Goal: Navigation & Orientation: Understand site structure

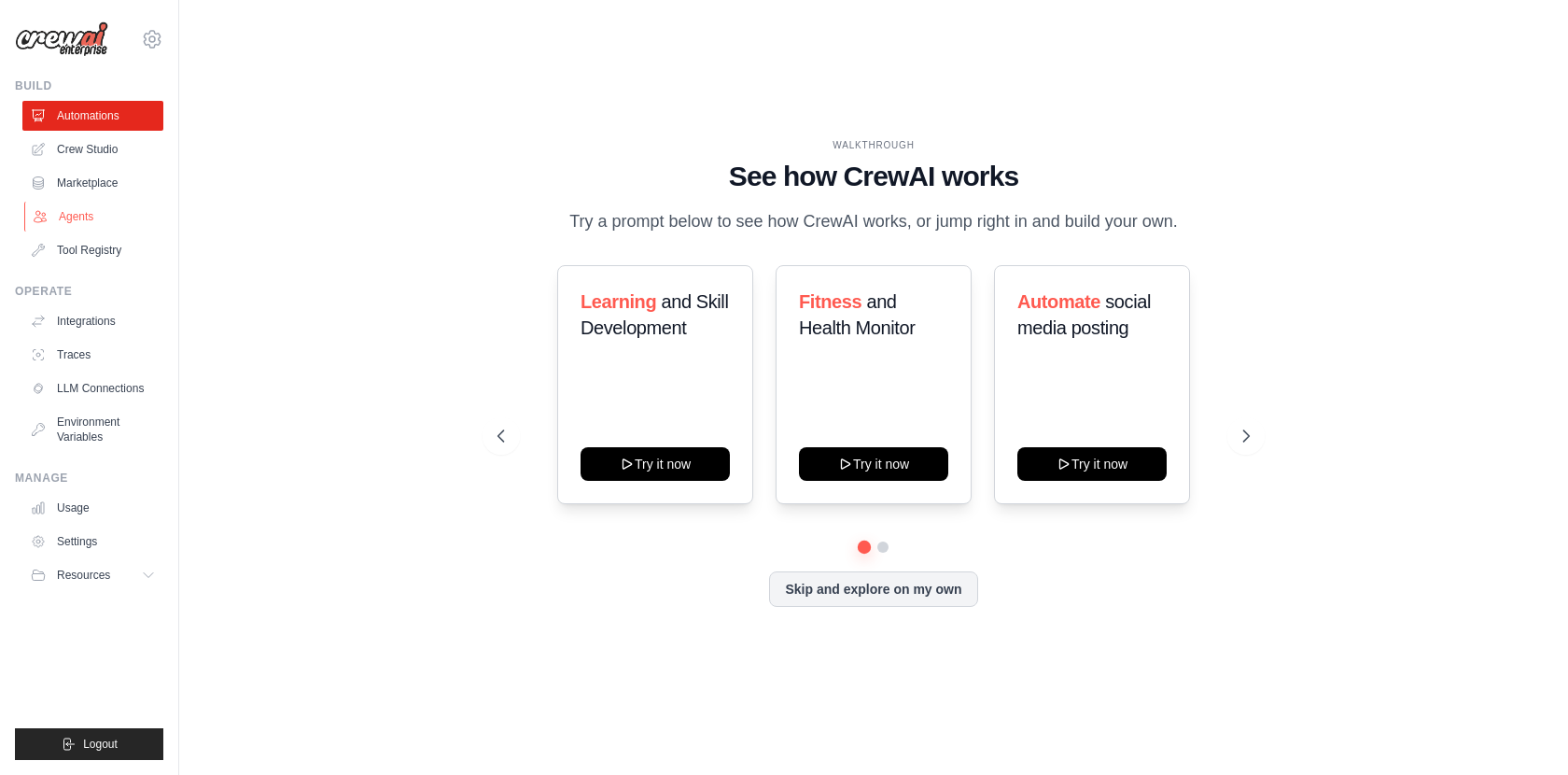
click at [70, 213] on link "Agents" at bounding box center [95, 217] width 141 height 29
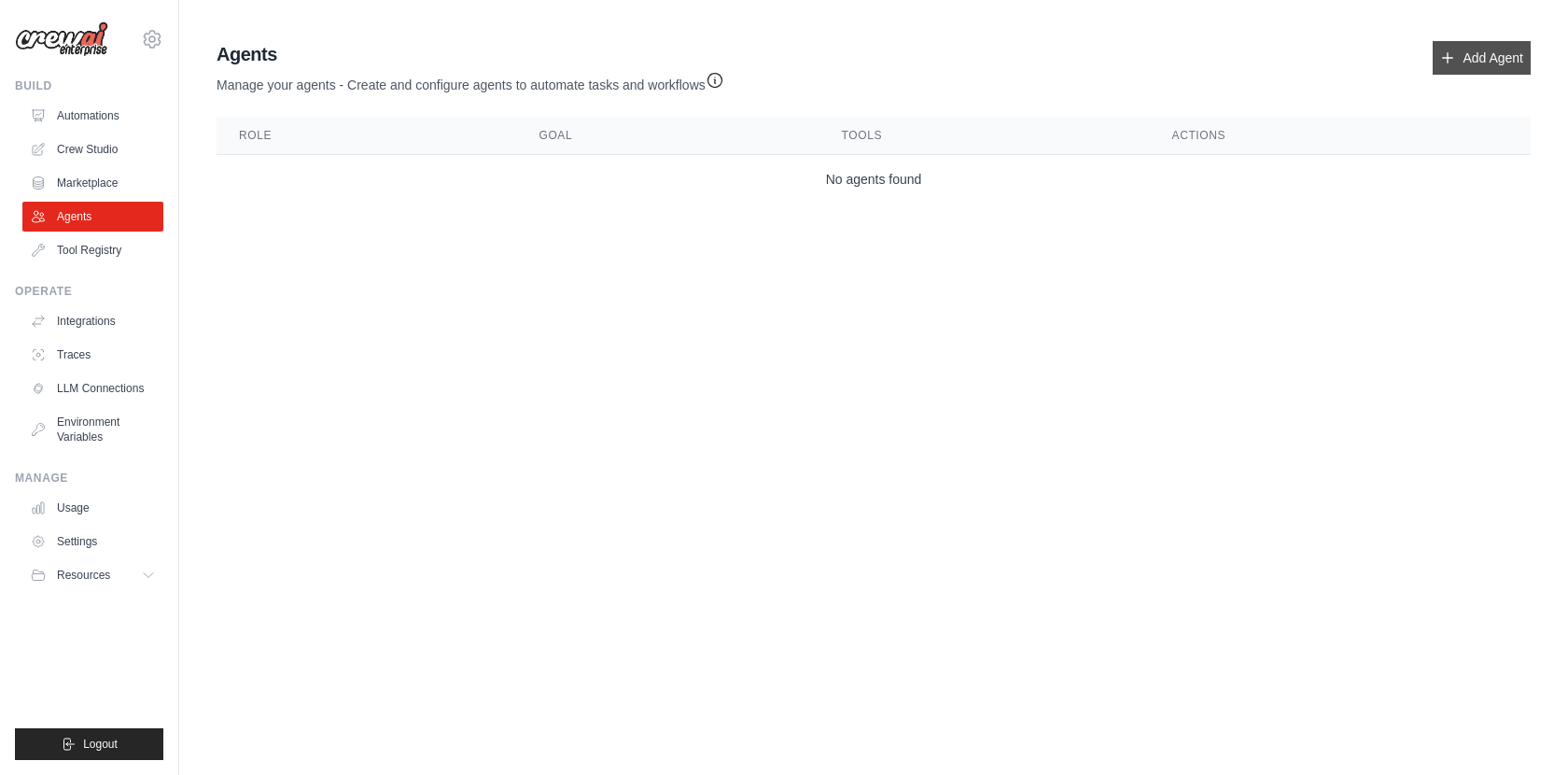
click at [1506, 64] on link "Add Agent" at bounding box center [1482, 58] width 98 height 33
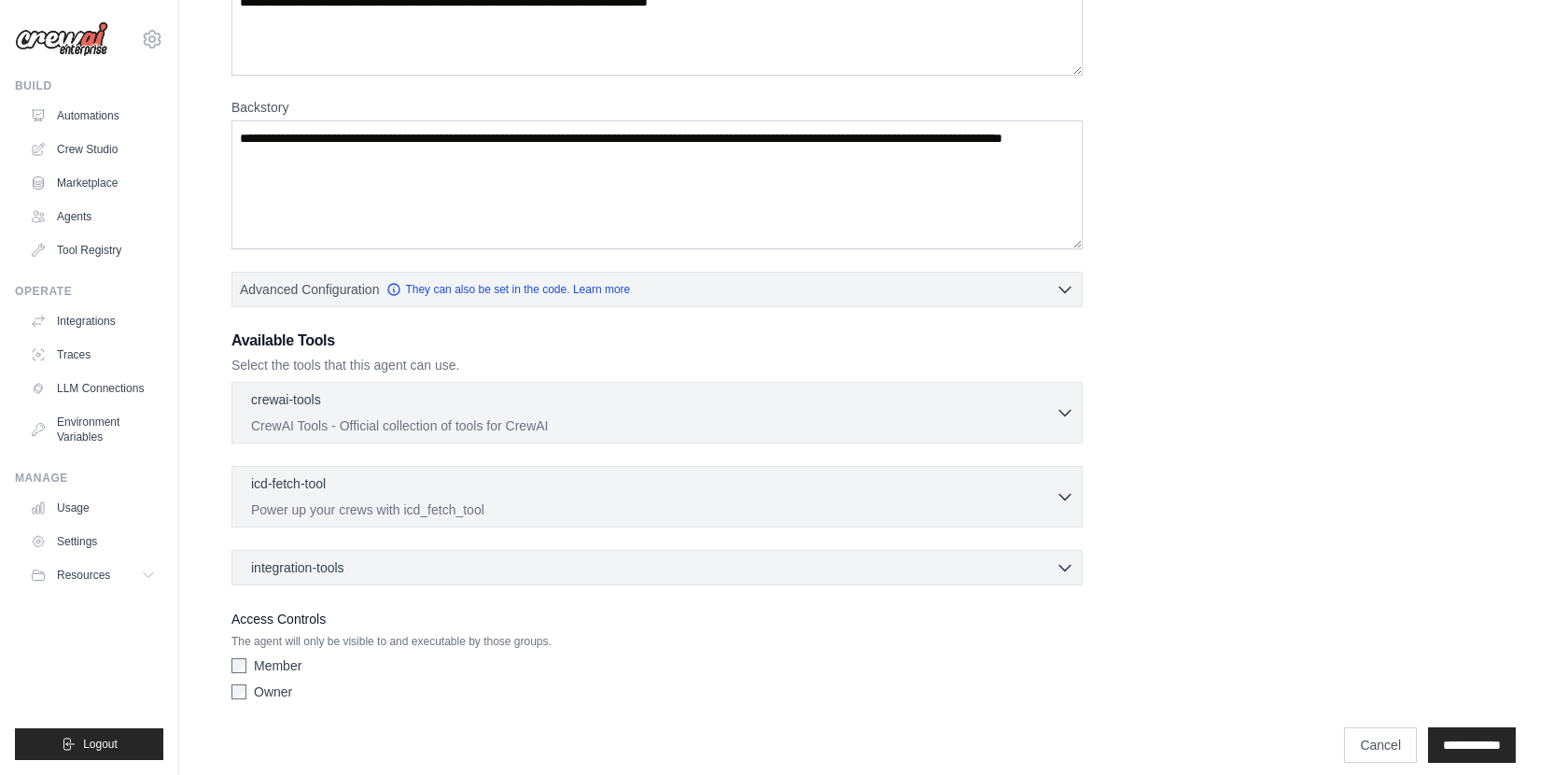
scroll to position [227, 0]
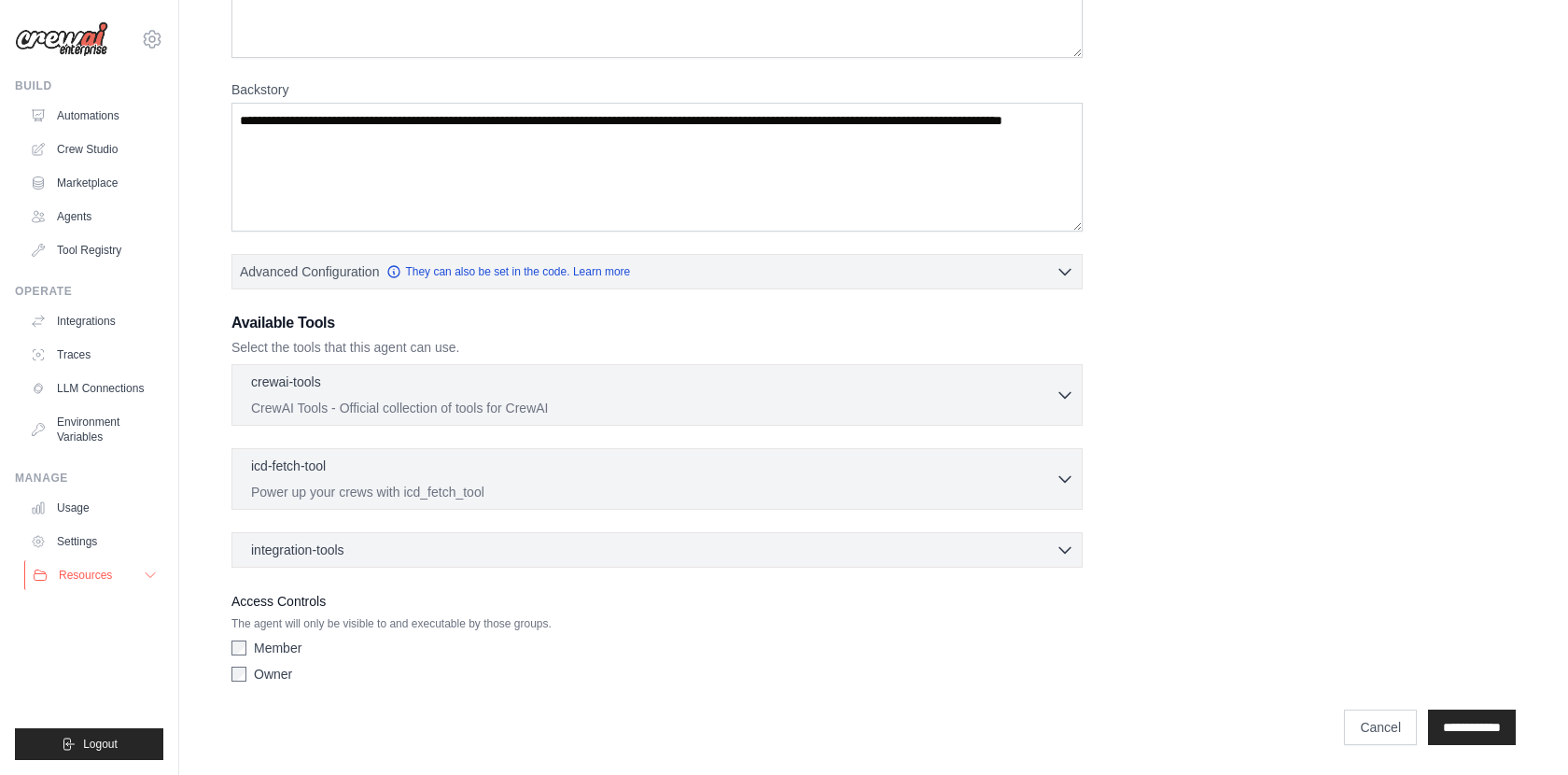
click at [148, 575] on icon at bounding box center [150, 575] width 15 height 15
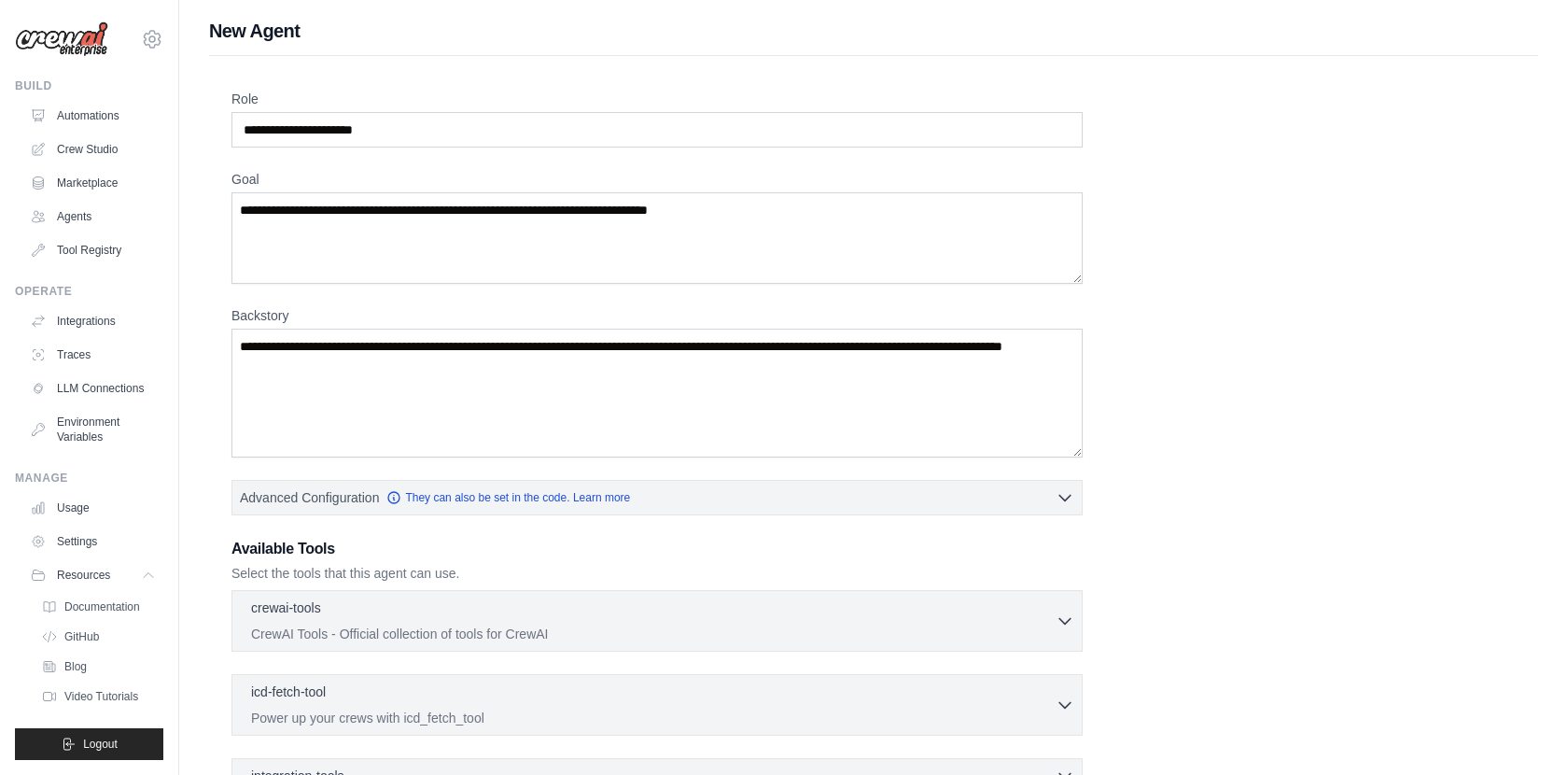
scroll to position [0, 0]
click at [85, 247] on link "Tool Registry" at bounding box center [95, 250] width 141 height 29
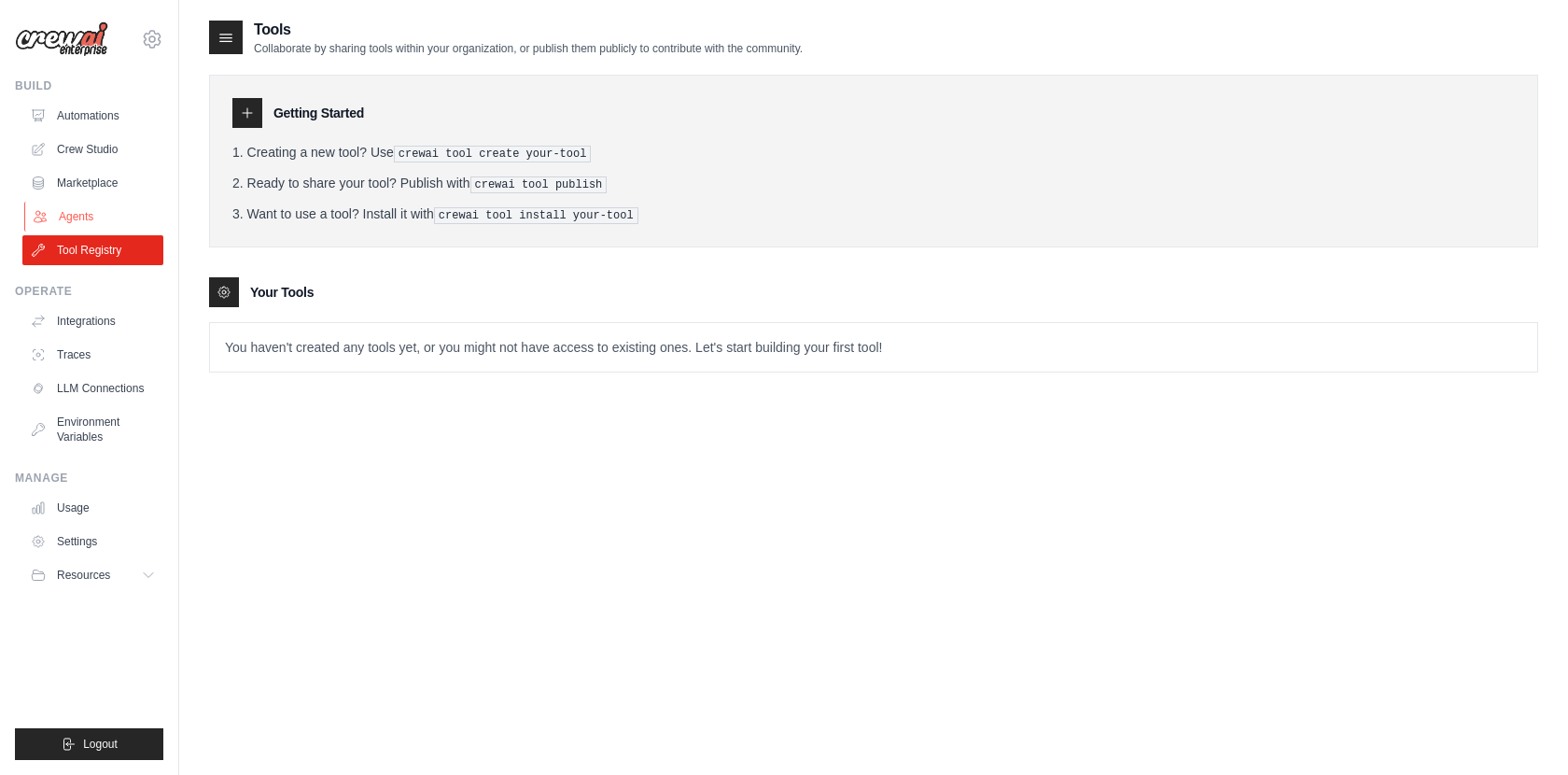
click at [82, 218] on link "Agents" at bounding box center [95, 217] width 141 height 29
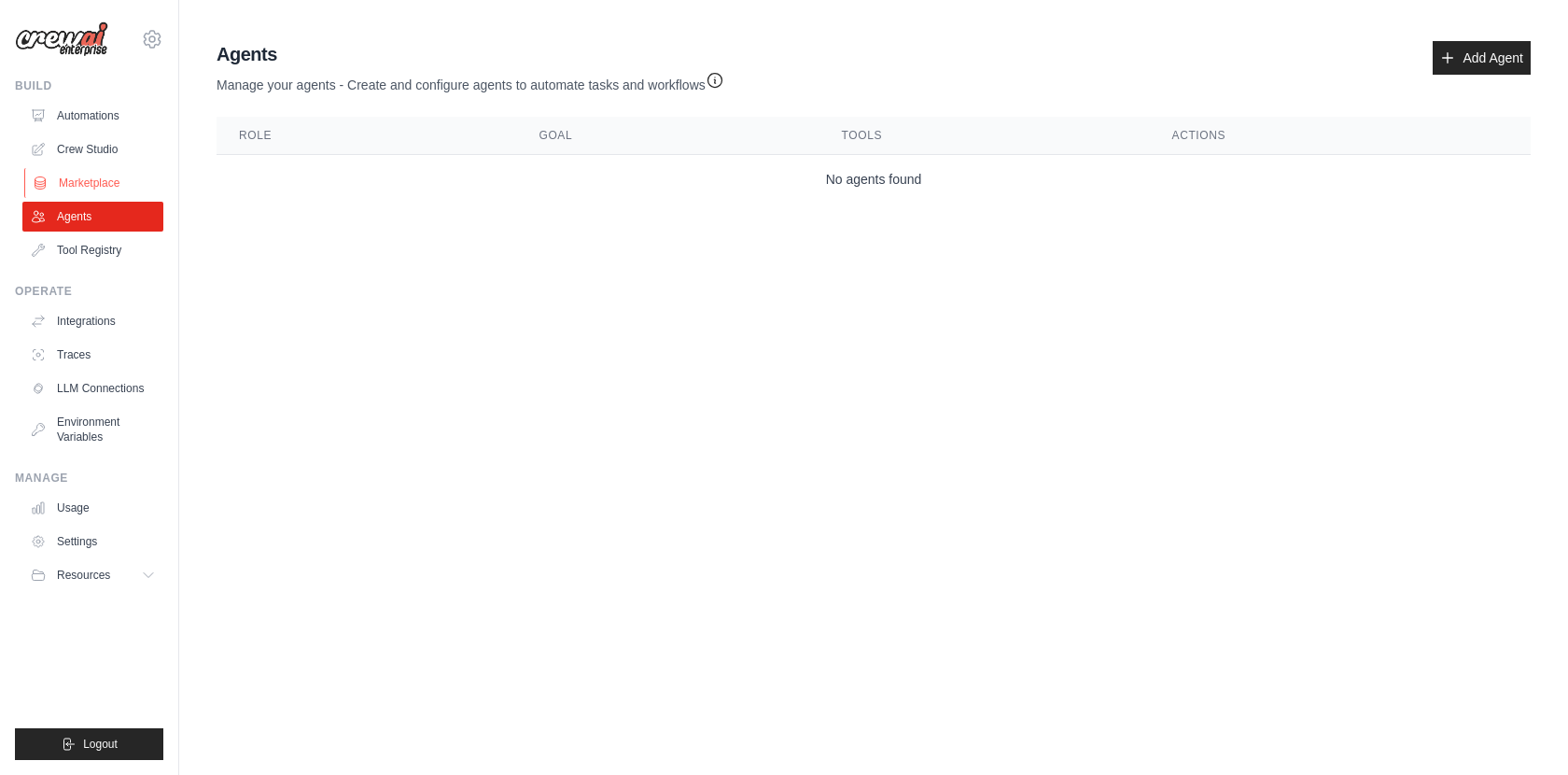
click at [81, 185] on link "Marketplace" at bounding box center [95, 182] width 141 height 29
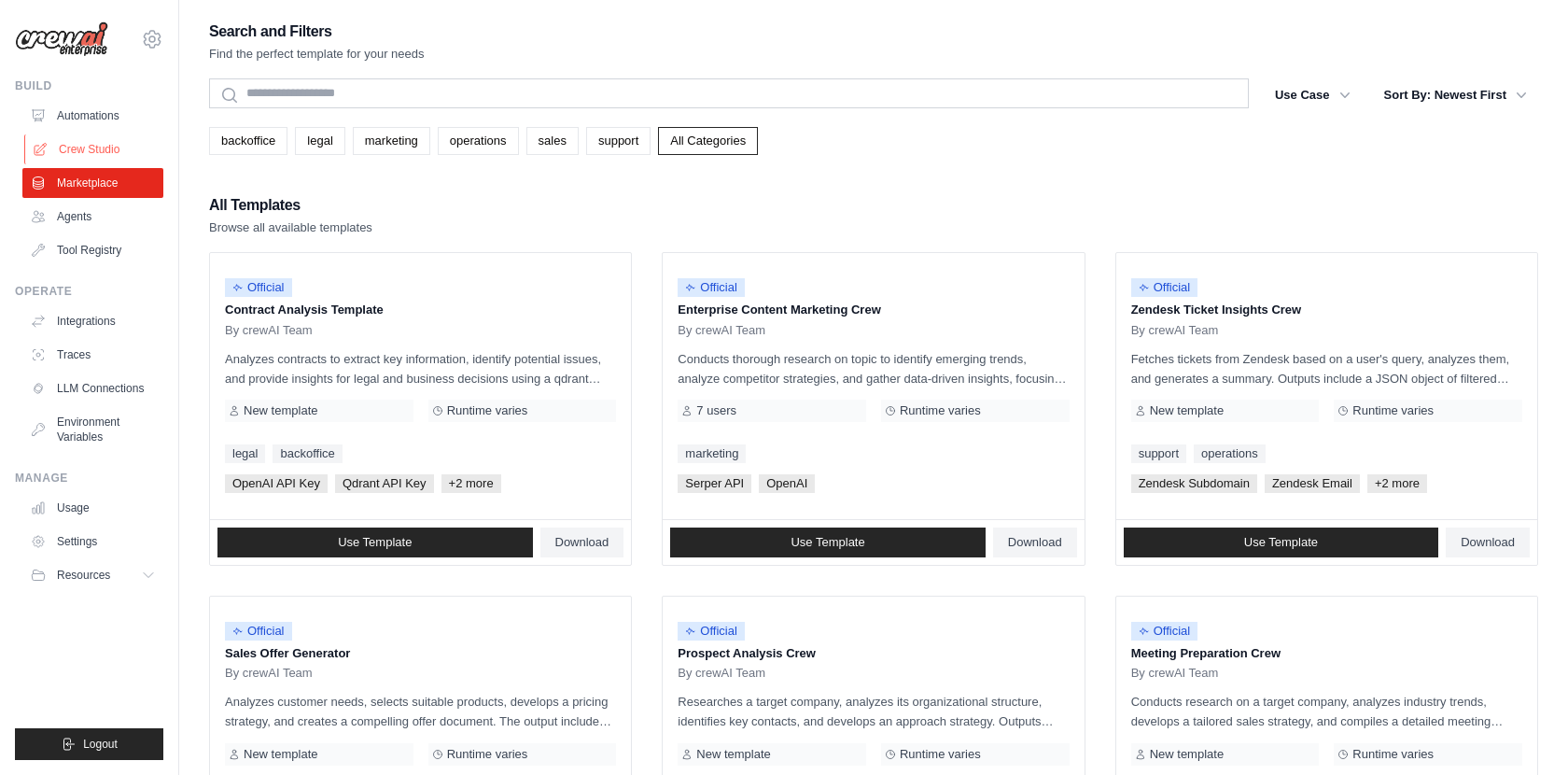
click at [85, 148] on link "Crew Studio" at bounding box center [95, 149] width 141 height 29
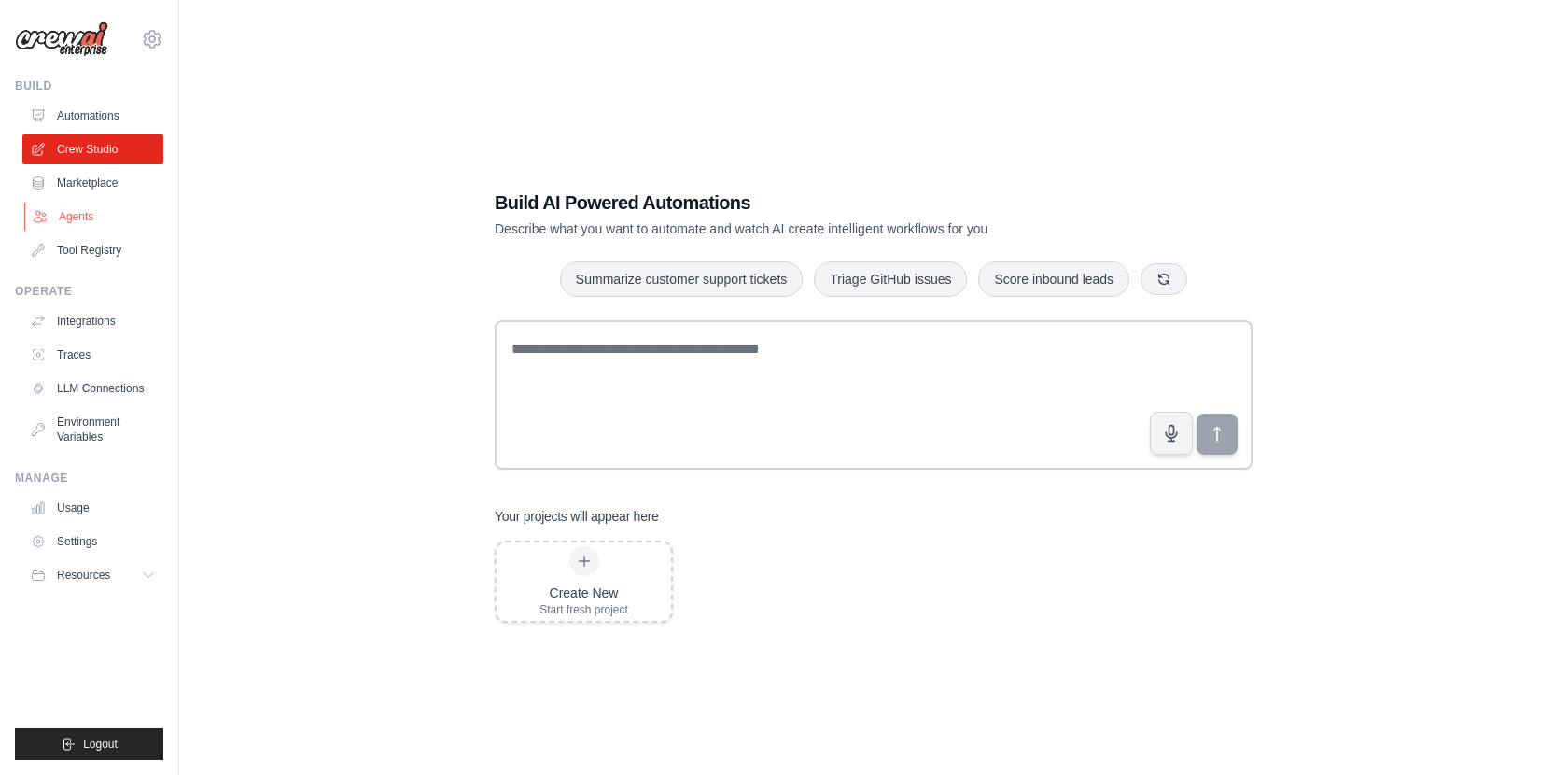
click at [80, 226] on link "Agents" at bounding box center [95, 217] width 141 height 29
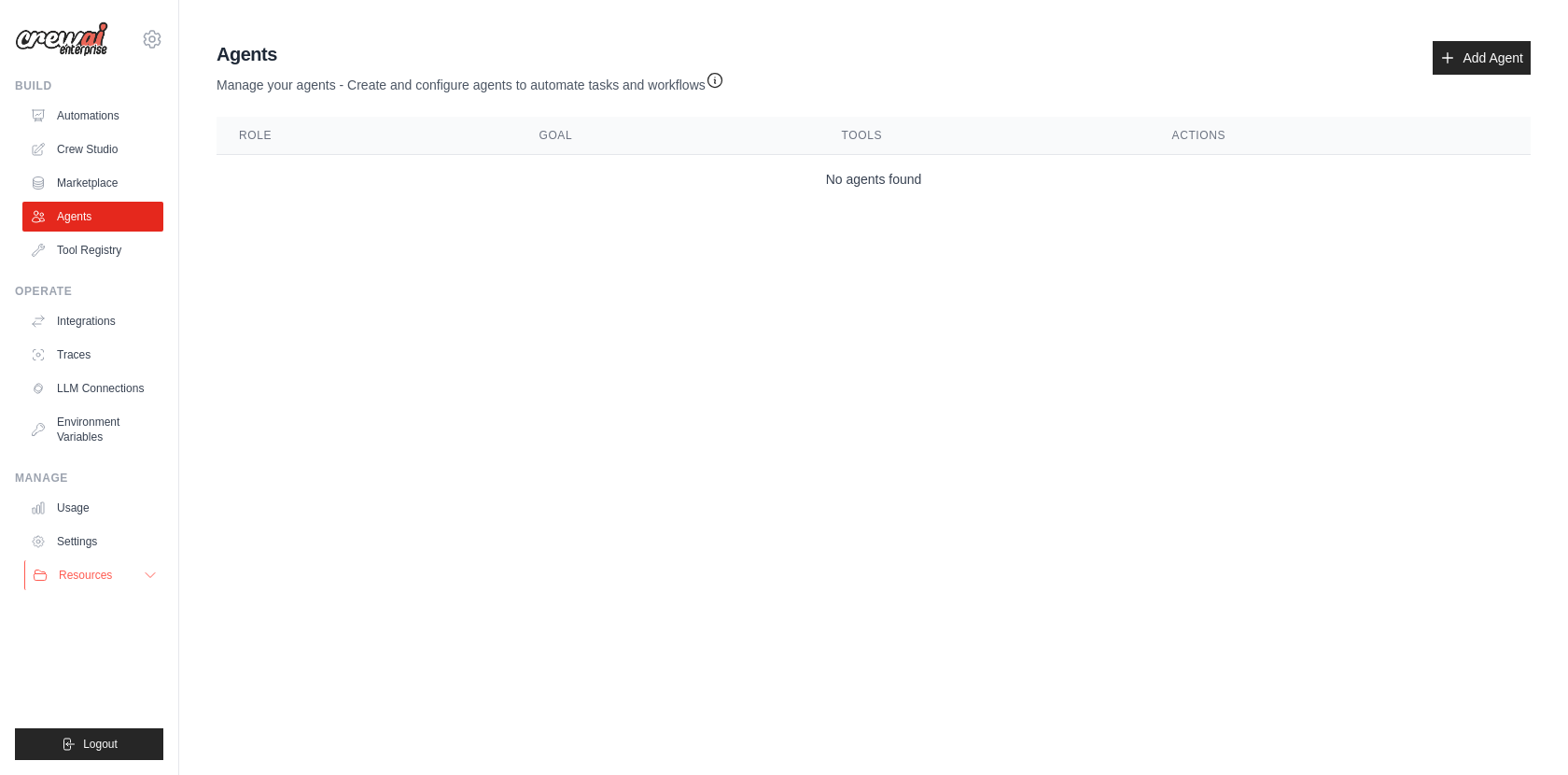
click at [148, 578] on icon at bounding box center [150, 575] width 15 height 15
